Goal: Find specific page/section: Find specific page/section

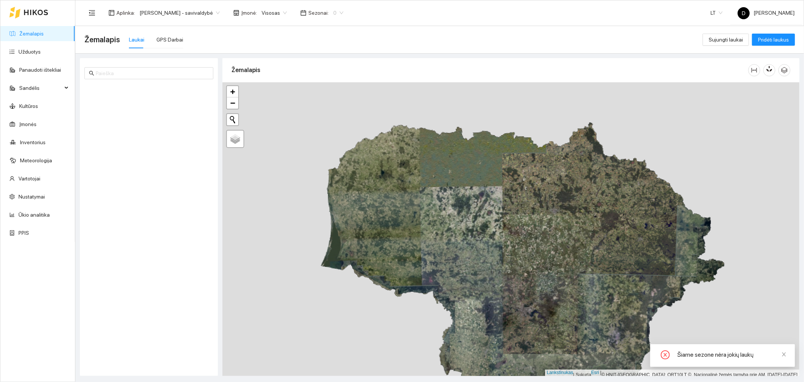
click at [344, 14] on span "0" at bounding box center [338, 12] width 10 height 11
click at [346, 87] on font "2025 m." at bounding box center [345, 87] width 19 height 6
click at [220, 12] on span "Donatas Klimkevičius - savivaldybė" at bounding box center [180, 12] width 80 height 11
click at [195, 40] on font "[PERSON_NAME] aplinka" at bounding box center [169, 39] width 59 height 6
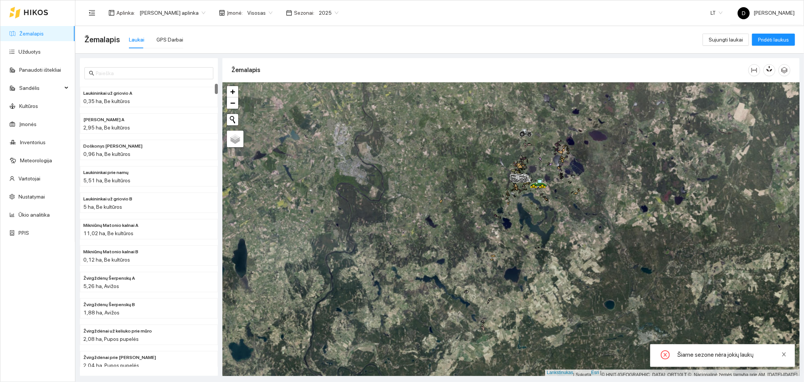
click at [784, 353] on icon "uždaryti" at bounding box center [784, 354] width 4 height 4
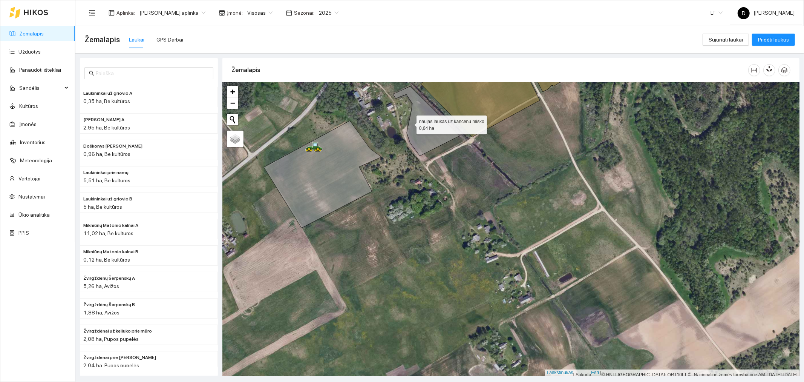
scroll to position [2, 0]
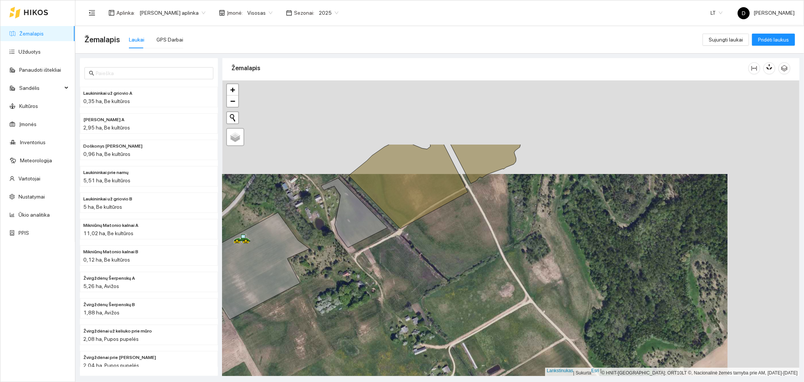
drag, startPoint x: 405, startPoint y: 141, endPoint x: 335, endPoint y: 225, distance: 108.9
click at [335, 225] on icon at bounding box center [354, 212] width 66 height 69
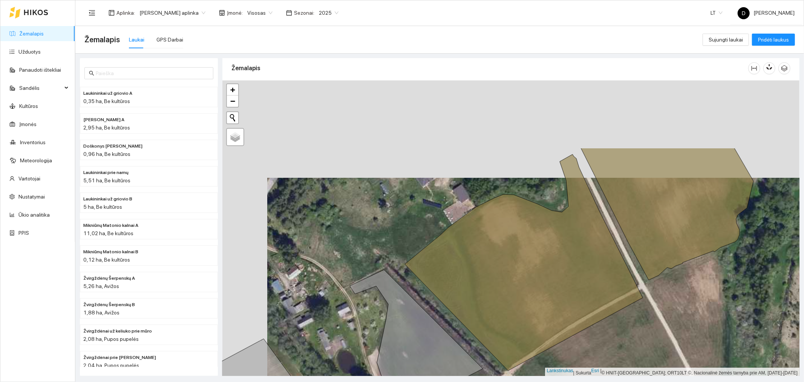
drag, startPoint x: 338, startPoint y: 148, endPoint x: 385, endPoint y: 247, distance: 109.8
click at [385, 247] on div at bounding box center [510, 228] width 577 height 296
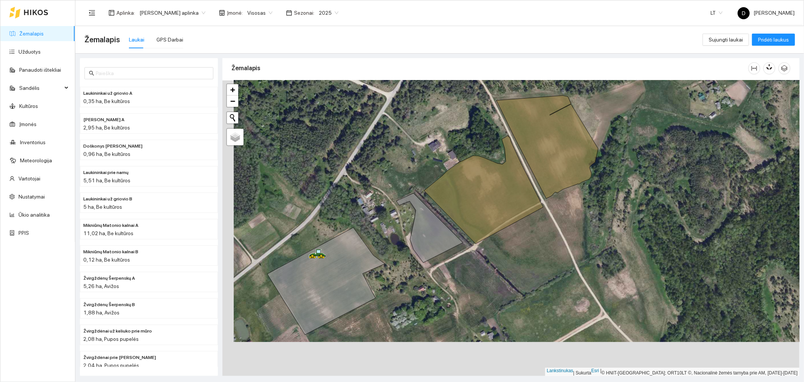
drag, startPoint x: 402, startPoint y: 227, endPoint x: 413, endPoint y: 193, distance: 36.1
click at [413, 193] on icon at bounding box center [430, 227] width 66 height 69
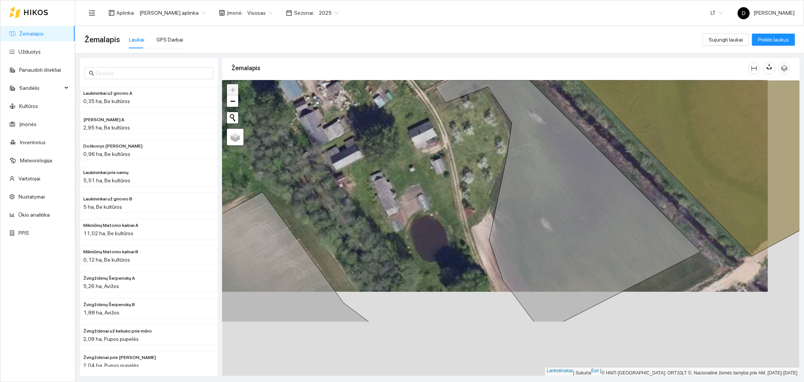
drag, startPoint x: 419, startPoint y: 282, endPoint x: 388, endPoint y: 197, distance: 90.2
click at [388, 197] on div at bounding box center [510, 228] width 577 height 296
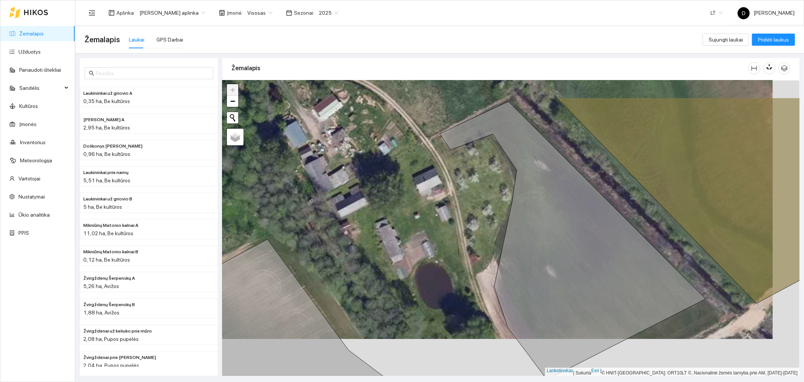
drag, startPoint x: 388, startPoint y: 197, endPoint x: 393, endPoint y: 244, distance: 47.4
click at [393, 244] on div at bounding box center [510, 228] width 577 height 296
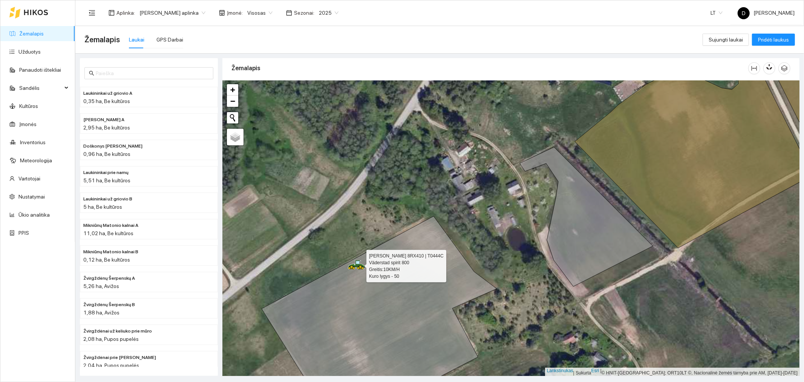
click at [357, 263] on icon at bounding box center [358, 262] width 4 height 3
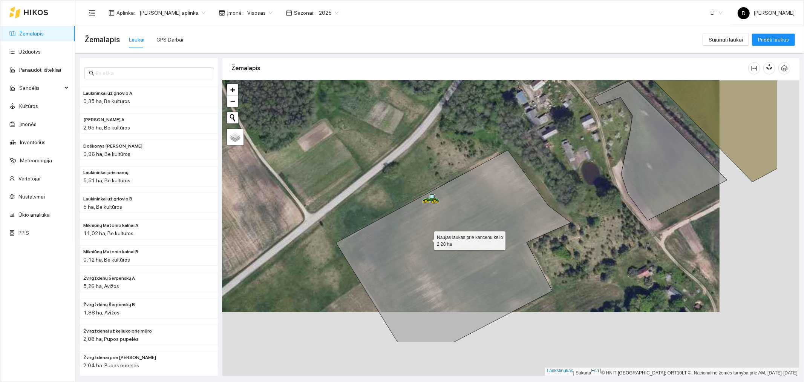
drag, startPoint x: 508, startPoint y: 303, endPoint x: 428, endPoint y: 239, distance: 102.5
click at [428, 239] on icon at bounding box center [453, 246] width 235 height 192
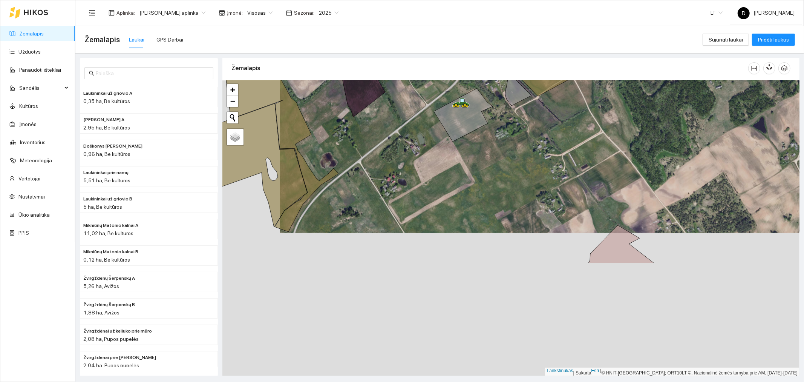
drag, startPoint x: 332, startPoint y: 310, endPoint x: 390, endPoint y: 167, distance: 154.5
click at [390, 167] on div at bounding box center [510, 228] width 577 height 296
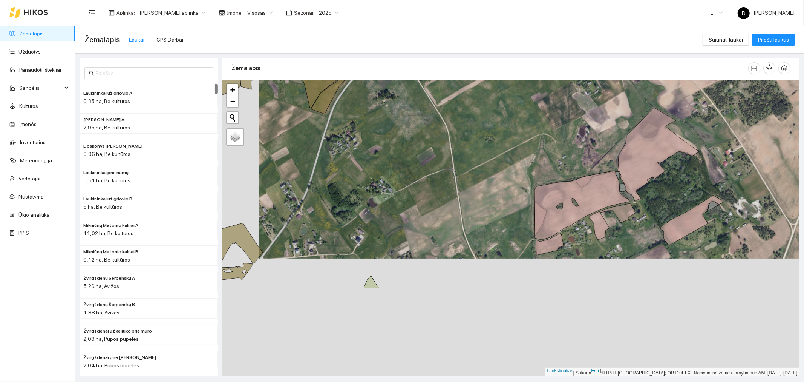
drag, startPoint x: 274, startPoint y: 314, endPoint x: 310, endPoint y: 196, distance: 123.1
click at [310, 196] on div at bounding box center [510, 228] width 577 height 296
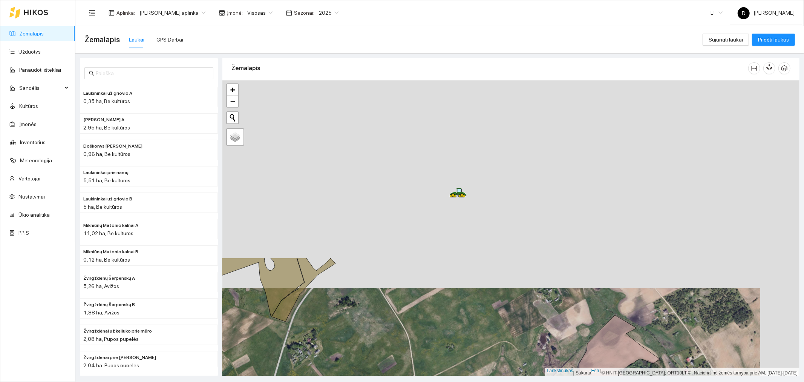
drag, startPoint x: 377, startPoint y: 121, endPoint x: 338, endPoint y: 328, distance: 211.1
click at [338, 328] on div at bounding box center [510, 228] width 577 height 296
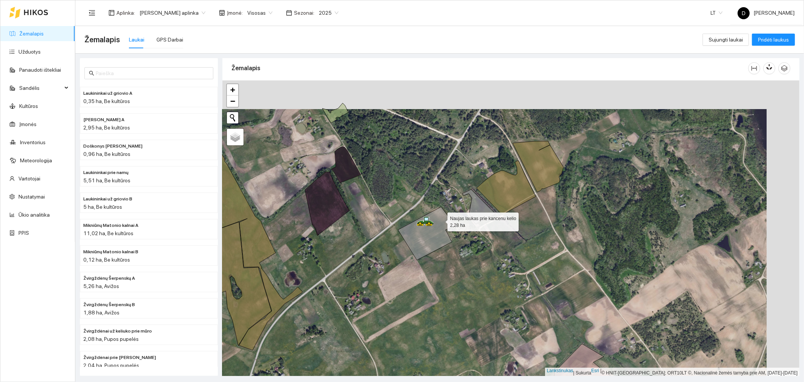
drag, startPoint x: 474, startPoint y: 191, endPoint x: 441, endPoint y: 219, distance: 43.6
click at [441, 219] on icon at bounding box center [427, 233] width 59 height 53
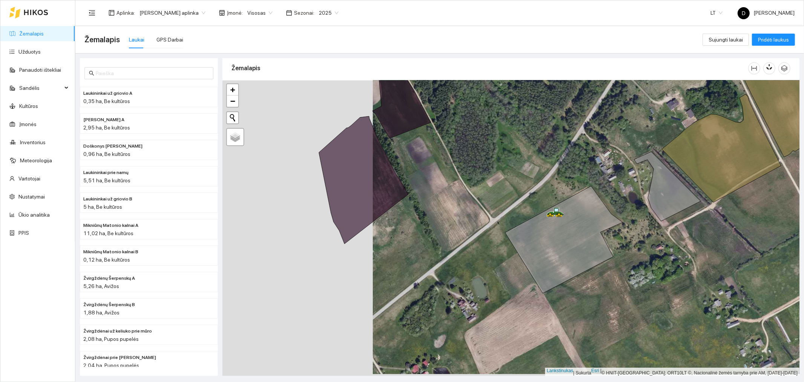
drag, startPoint x: 258, startPoint y: 207, endPoint x: 409, endPoint y: 204, distance: 150.5
click at [409, 204] on div at bounding box center [510, 228] width 577 height 296
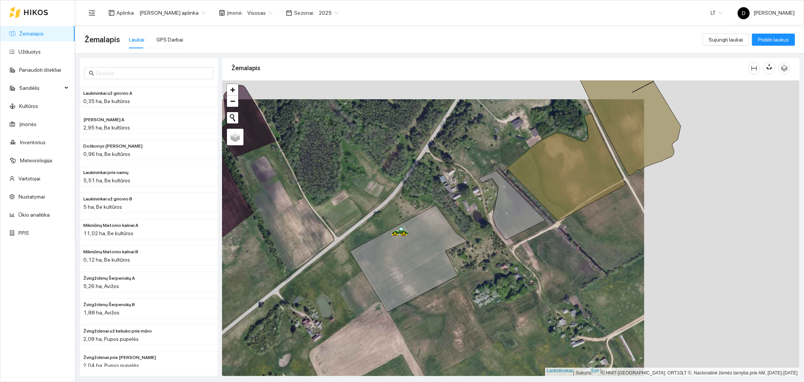
drag, startPoint x: 549, startPoint y: 193, endPoint x: 391, endPoint y: 212, distance: 158.4
click at [391, 212] on div at bounding box center [510, 228] width 577 height 296
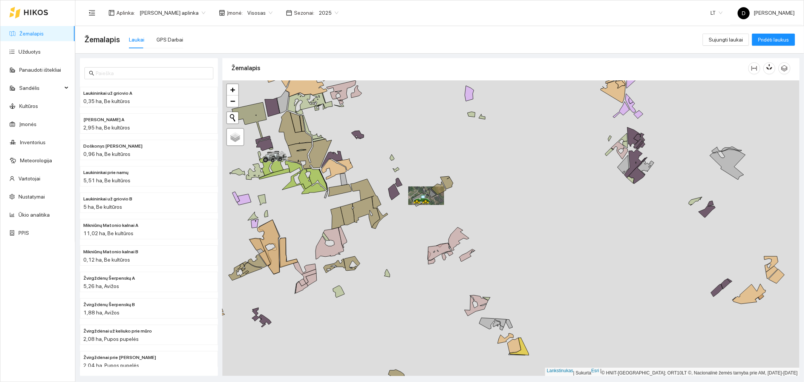
drag, startPoint x: 410, startPoint y: 239, endPoint x: 412, endPoint y: 209, distance: 30.3
click at [412, 209] on div at bounding box center [510, 228] width 577 height 296
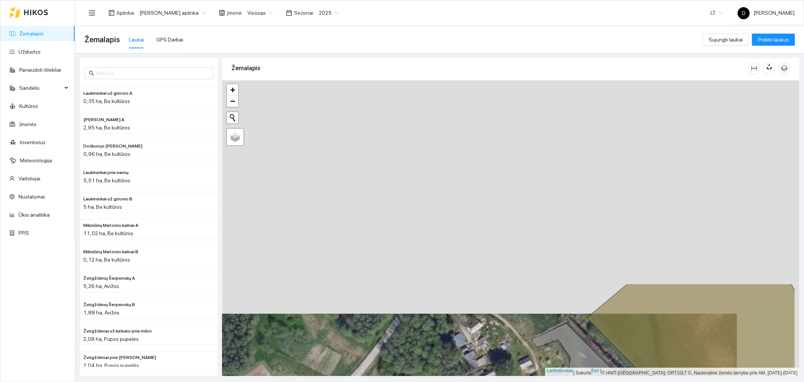
drag, startPoint x: 461, startPoint y: 104, endPoint x: 398, endPoint y: 337, distance: 241.3
click at [398, 337] on div at bounding box center [510, 228] width 577 height 296
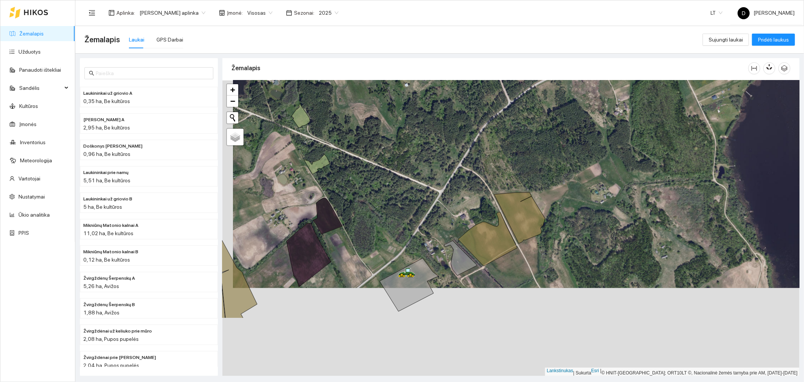
drag, startPoint x: 401, startPoint y: 331, endPoint x: 412, endPoint y: 242, distance: 88.9
click at [412, 242] on div at bounding box center [510, 228] width 577 height 296
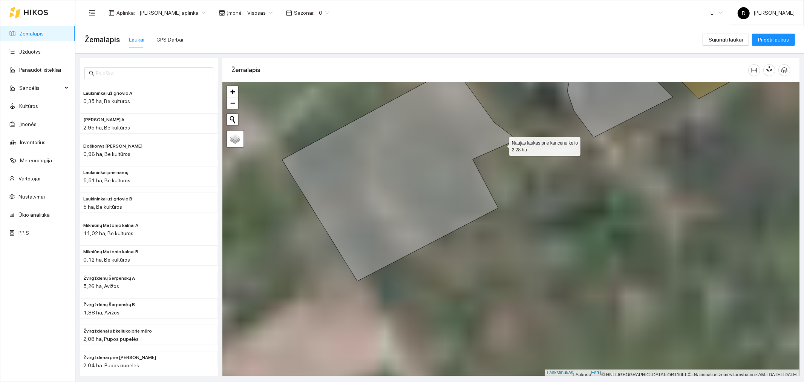
scroll to position [2, 0]
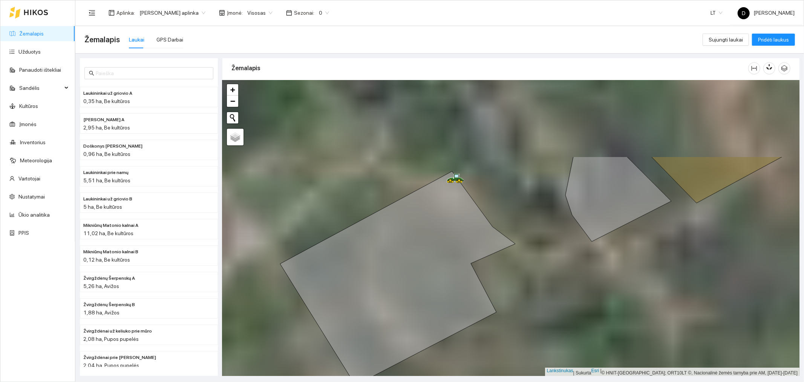
drag, startPoint x: 502, startPoint y: 148, endPoint x: 500, endPoint y: 251, distance: 102.6
click at [500, 251] on div at bounding box center [510, 228] width 577 height 296
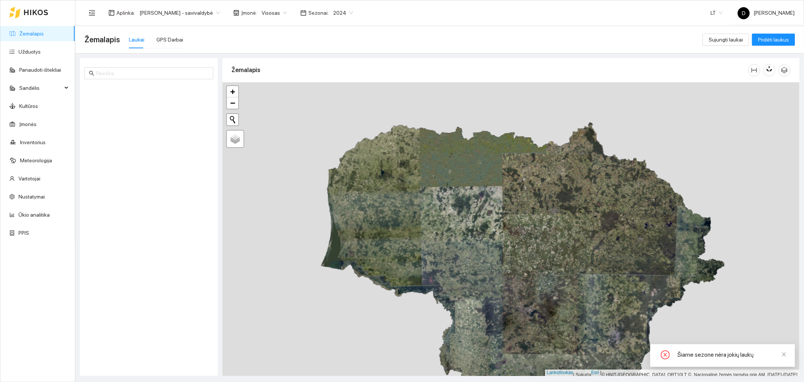
click at [287, 11] on span "Visosas" at bounding box center [274, 12] width 25 height 11
click at [284, 28] on div "Visosas" at bounding box center [280, 27] width 29 height 8
click at [347, 15] on span "2024" at bounding box center [343, 12] width 20 height 11
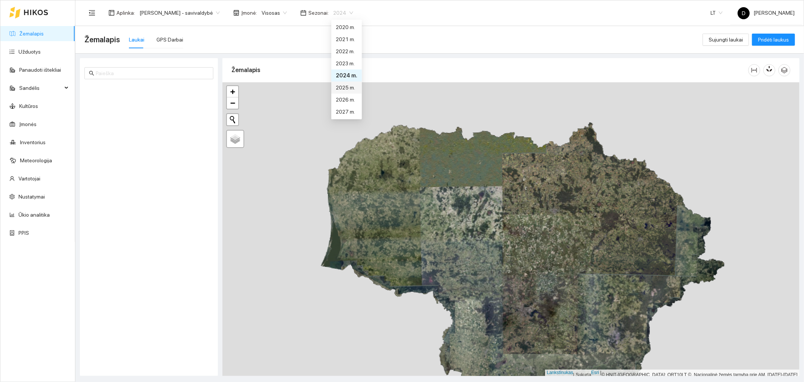
click at [341, 87] on font "2025 m." at bounding box center [345, 87] width 19 height 6
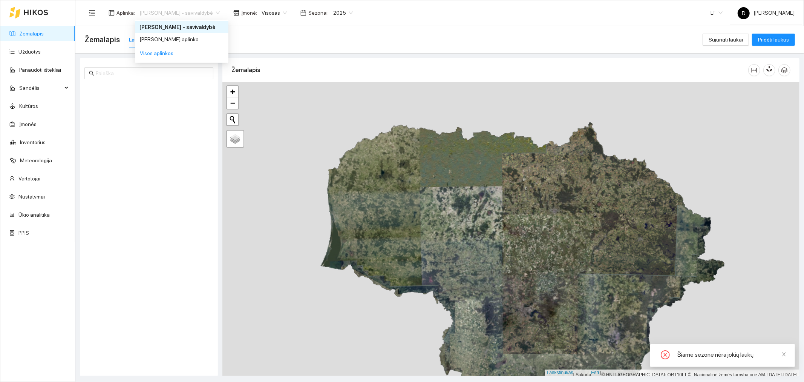
click at [210, 8] on span "Donatas Klimkevičius - savivaldybė" at bounding box center [180, 12] width 80 height 11
click at [199, 38] on font "[PERSON_NAME] aplinka" at bounding box center [169, 39] width 59 height 6
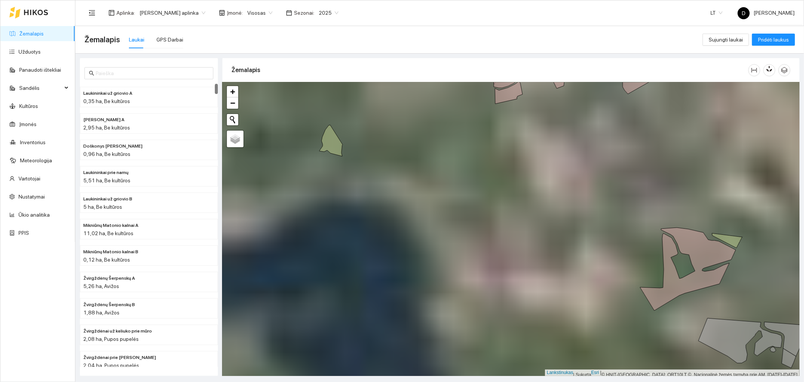
scroll to position [2, 0]
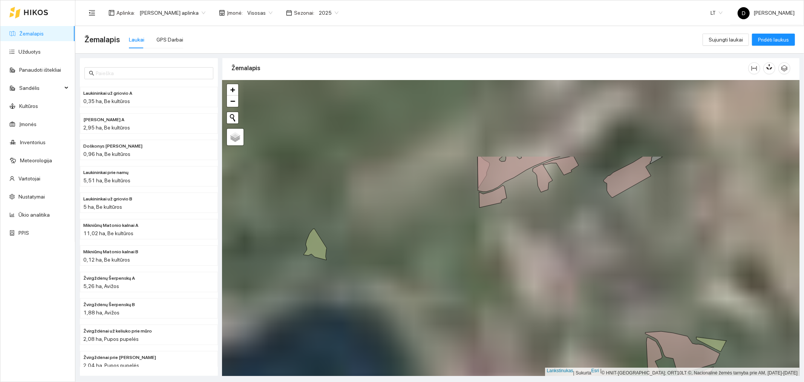
drag, startPoint x: 423, startPoint y: 296, endPoint x: 400, endPoint y: 385, distance: 92.4
click at [400, 381] on html "Žemalapis Užduotys Panaudoti ištekliai Sandėlis Kultūros Įmonės Inventorius Met…" at bounding box center [402, 191] width 804 height 382
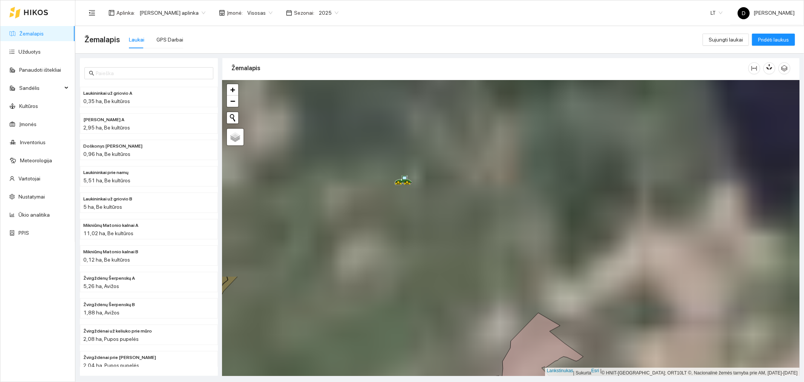
drag, startPoint x: 516, startPoint y: 129, endPoint x: 470, endPoint y: 355, distance: 230.5
click at [470, 355] on div at bounding box center [510, 228] width 577 height 296
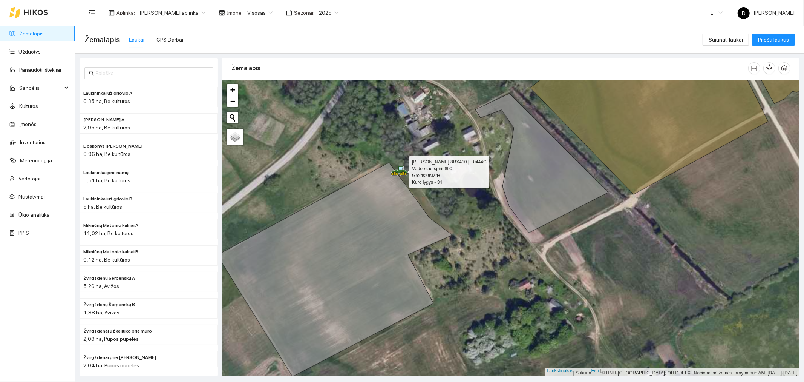
click at [400, 169] on icon at bounding box center [401, 168] width 4 height 3
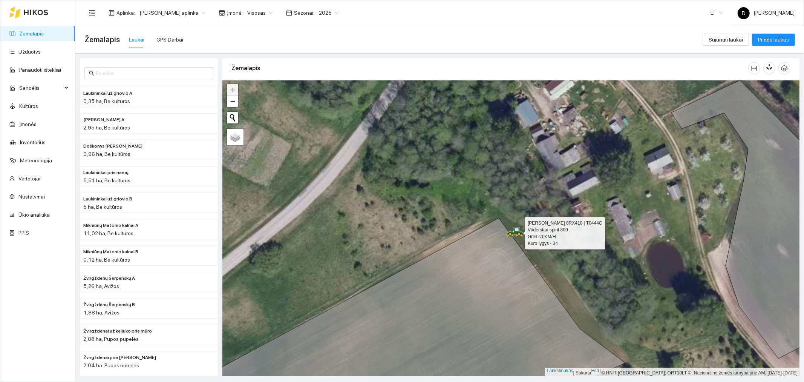
click at [517, 234] on icon at bounding box center [517, 235] width 2 height 2
